Goal: Navigation & Orientation: Understand site structure

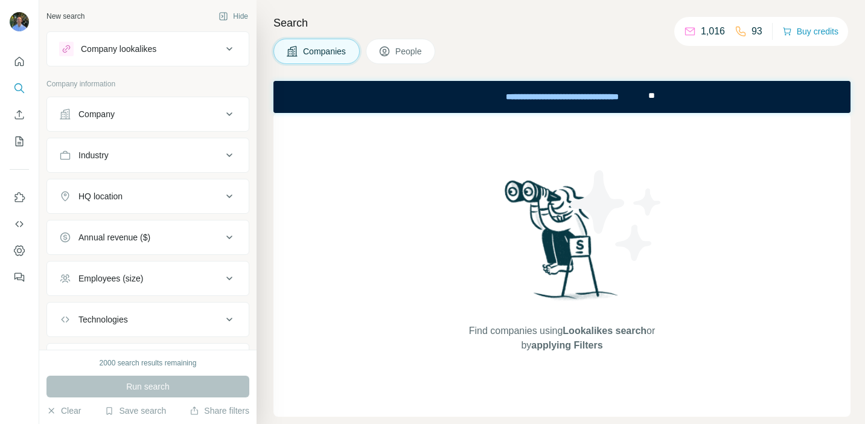
click at [651, 198] on img at bounding box center [616, 215] width 109 height 109
click at [637, 144] on div "Find companies using Lookalikes search or by applying Filters" at bounding box center [562, 265] width 217 height 304
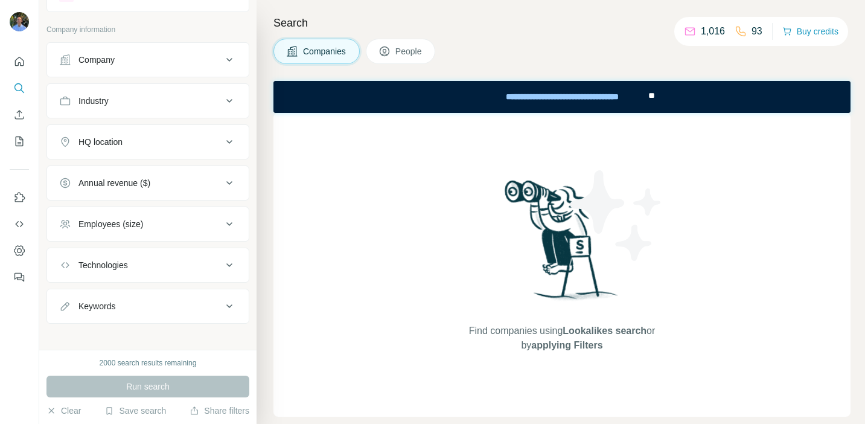
scroll to position [62, 0]
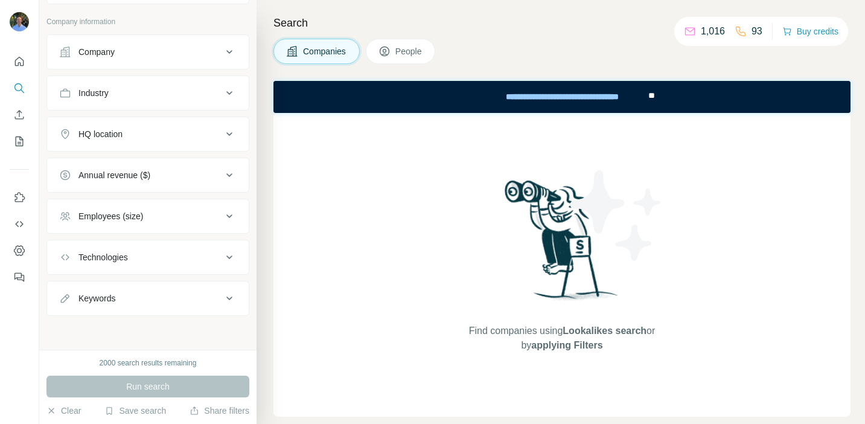
click at [178, 180] on div "Annual revenue ($)" at bounding box center [140, 175] width 163 height 12
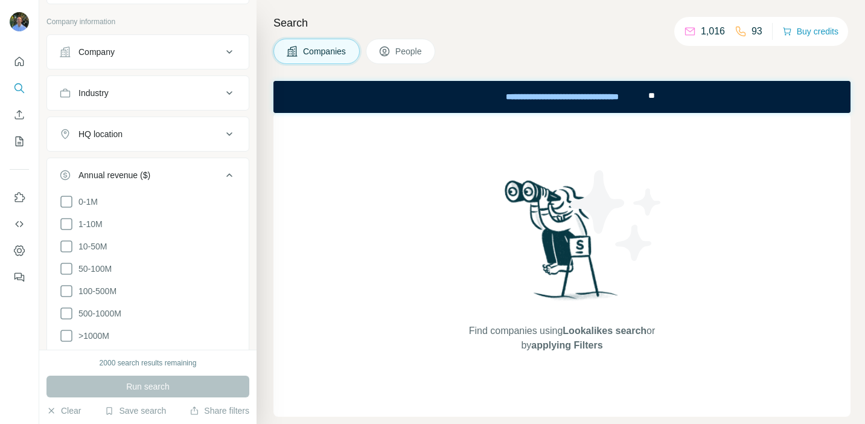
click at [188, 135] on div "HQ location" at bounding box center [140, 134] width 163 height 12
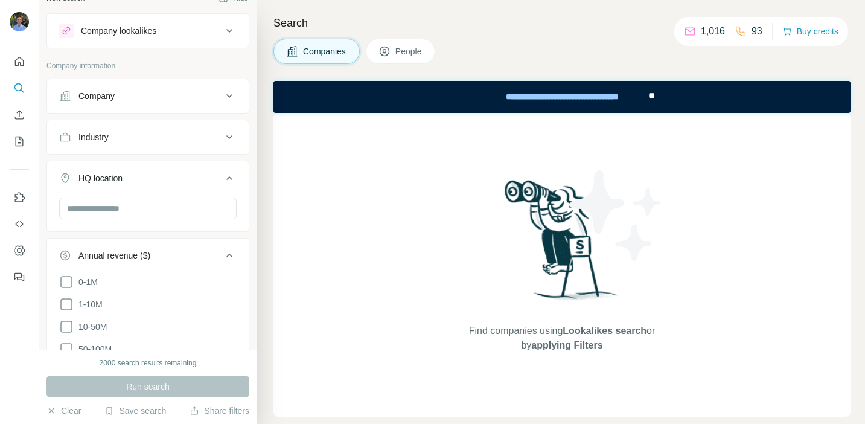
scroll to position [0, 0]
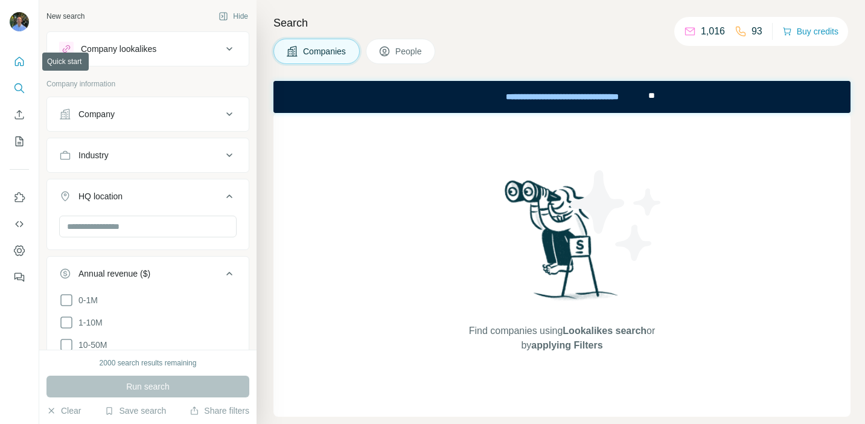
click at [21, 57] on icon "Quick start" at bounding box center [19, 62] width 12 height 12
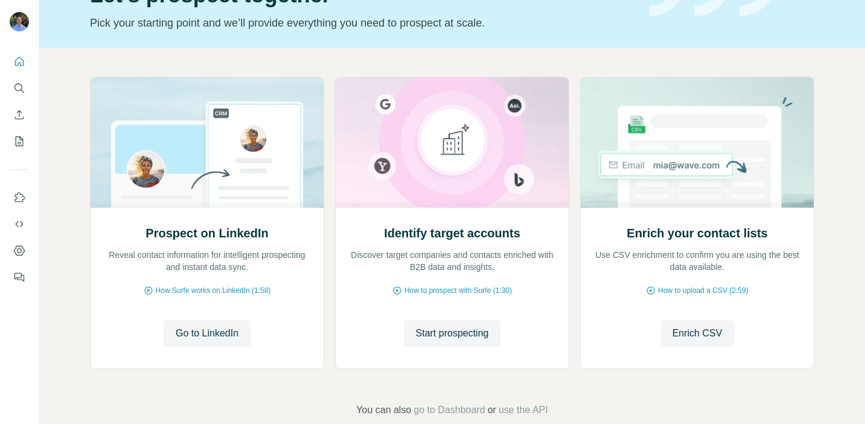
scroll to position [95, 0]
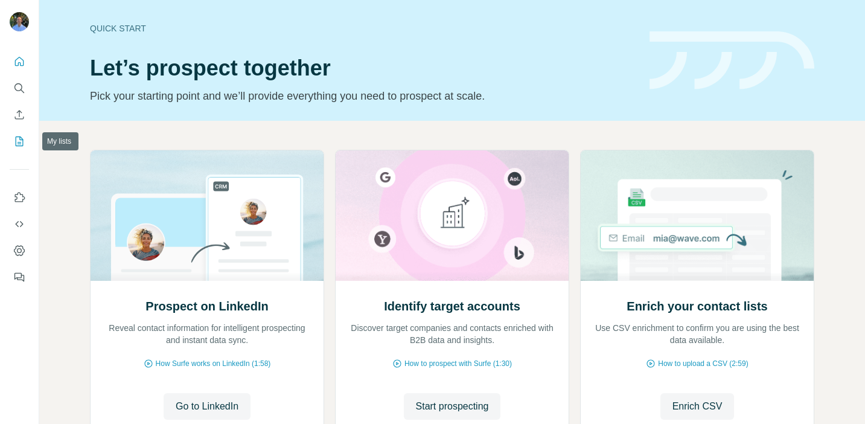
click at [22, 150] on button "My lists" at bounding box center [19, 141] width 19 height 22
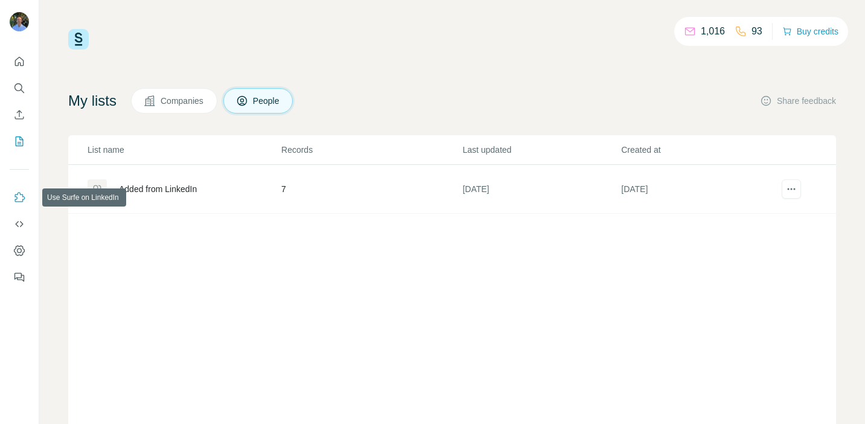
click at [22, 197] on icon "Use Surfe on LinkedIn" at bounding box center [19, 197] width 12 height 12
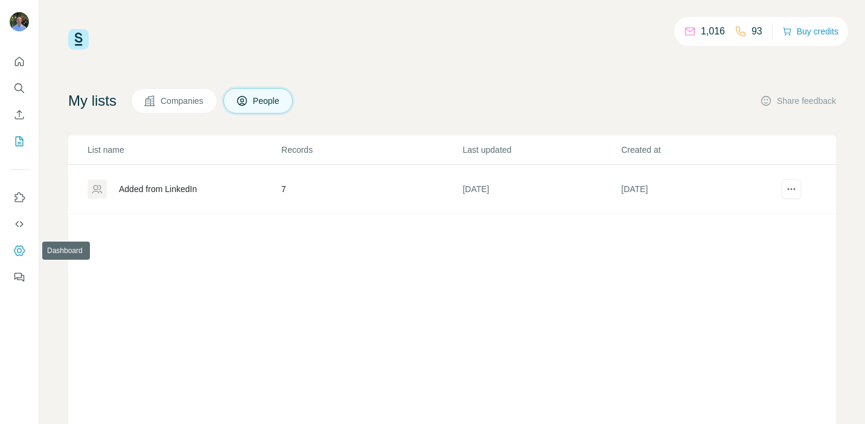
click at [22, 248] on icon "Dashboard" at bounding box center [19, 251] width 12 height 12
